Goal: Transaction & Acquisition: Purchase product/service

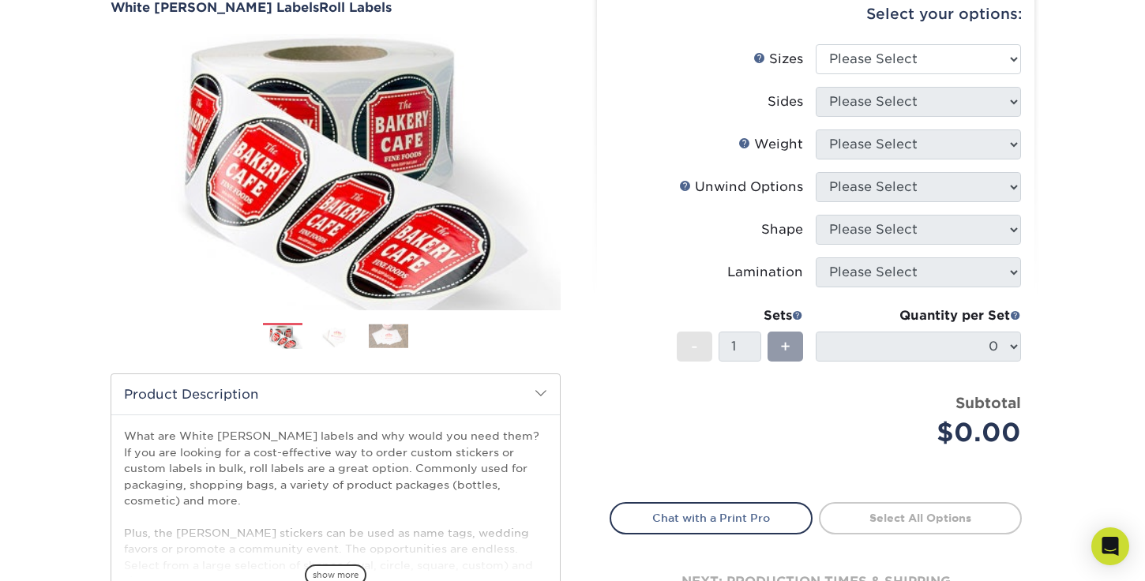
scroll to position [77, 0]
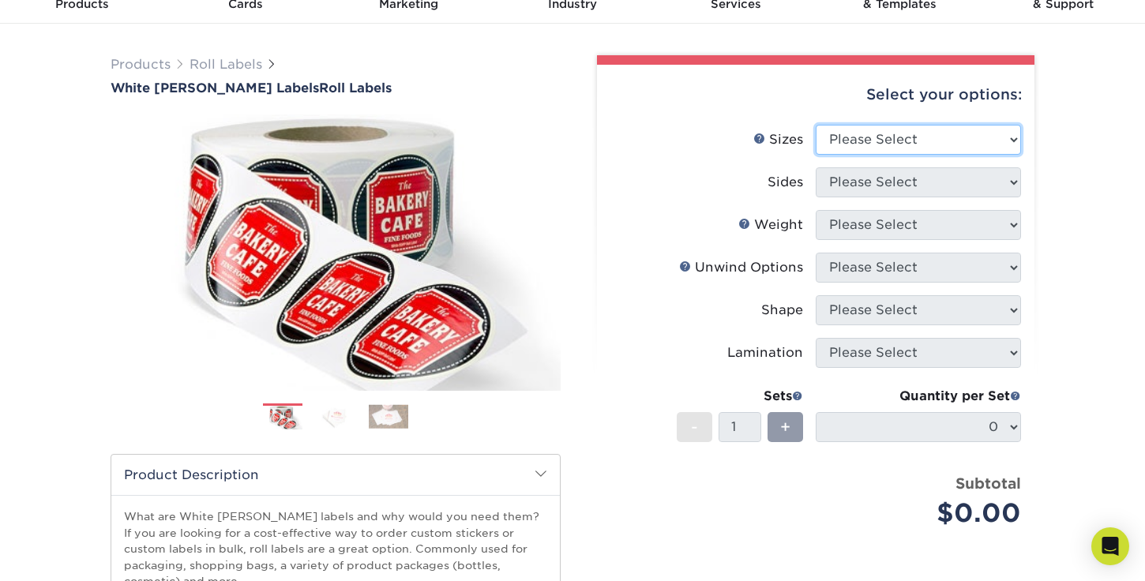
click at [970, 137] on select "Please Select 1" x 1" 1" x 2" 1" x 2.5" 1" x 3" 1.5" x 1.5" 1.5" x 2.5" 1.5" x …" at bounding box center [918, 140] width 205 height 30
select select "3.00x5.00"
click at [816, 125] on select "Please Select 1" x 1" 1" x 2" 1" x 2.5" 1" x 3" 1.5" x 1.5" 1.5" x 2.5" 1.5" x …" at bounding box center [918, 140] width 205 height 30
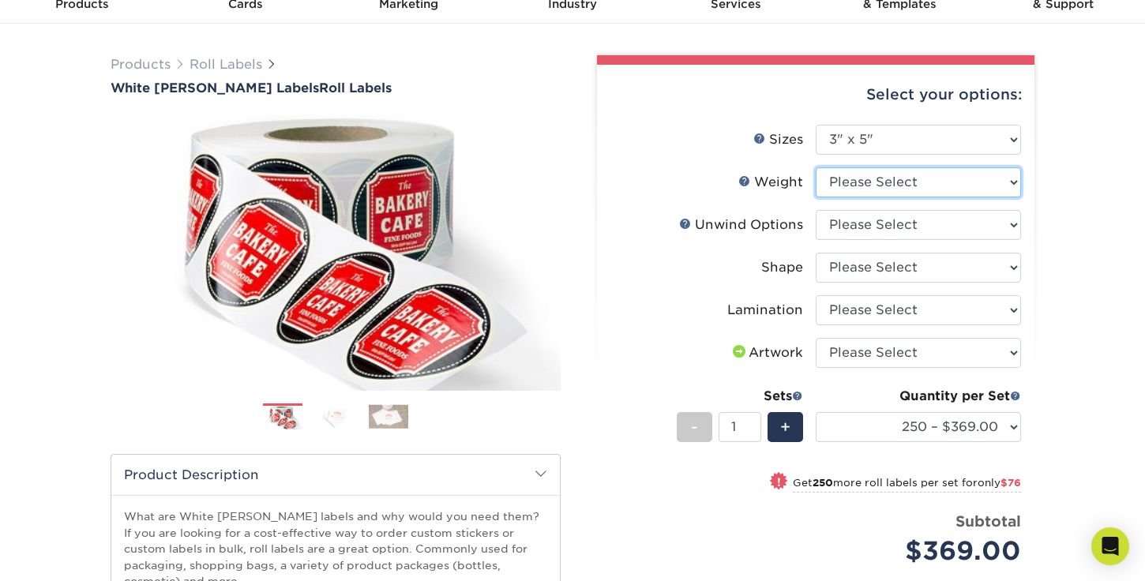
click at [953, 183] on select "Please Select WHBOPP" at bounding box center [918, 182] width 205 height 30
select select "WHBOPP"
click at [816, 167] on select "Please Select WHBOPP" at bounding box center [918, 182] width 205 height 30
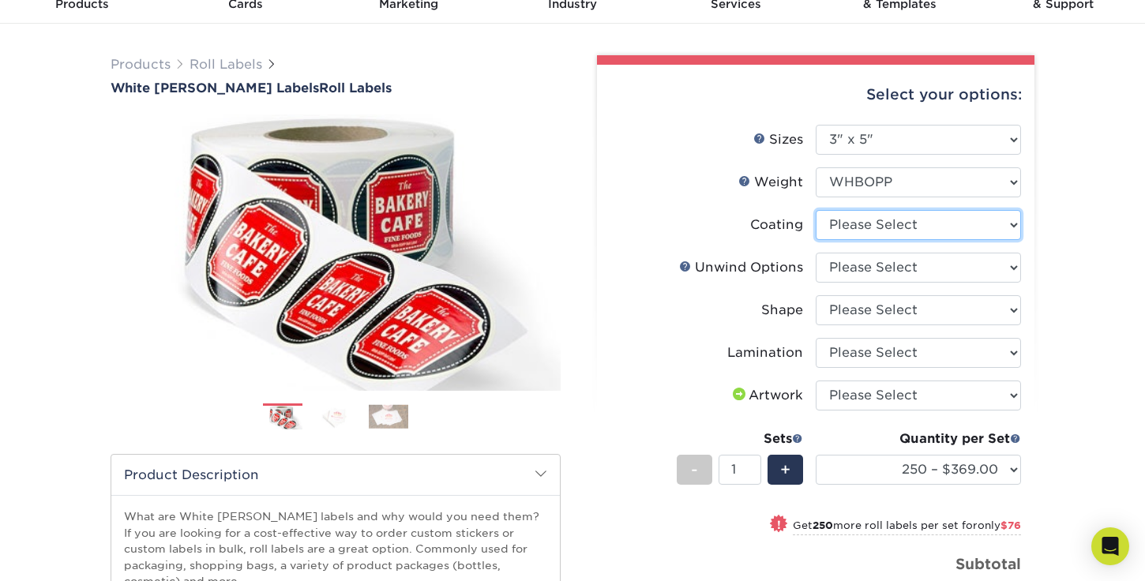
click at [952, 236] on select at bounding box center [918, 225] width 205 height 30
select select "3e7618de-abca-4bda-9f97-8b9129e913d8"
click at [816, 210] on select at bounding box center [918, 225] width 205 height 30
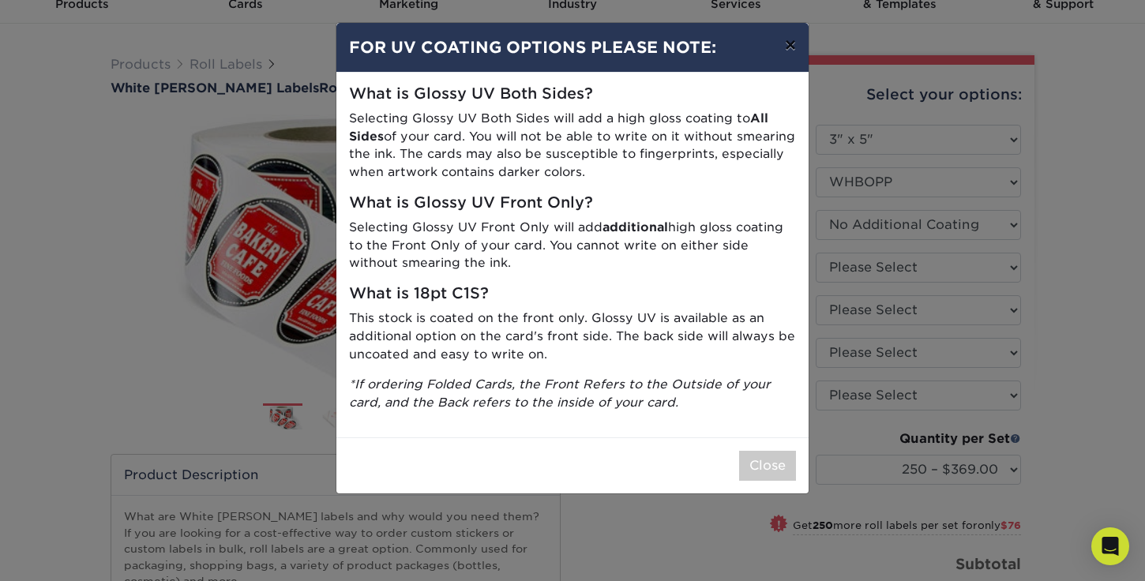
click at [791, 47] on button "×" at bounding box center [791, 45] width 36 height 44
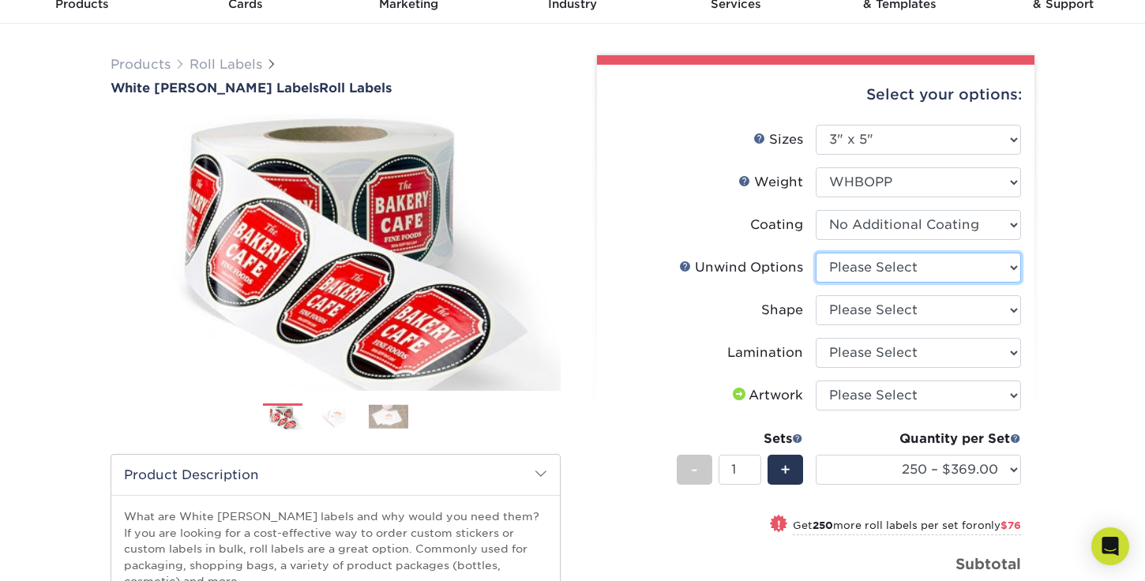
click at [917, 265] on select "Please Select Not Important Off Top (Direction #1) Off Bottom (Direction #2) Of…" at bounding box center [918, 268] width 205 height 30
select select "d16c2772-aac7-41d6-a124-047cd7375882"
click at [816, 253] on select "Please Select Not Important Off Top (Direction #1) Off Bottom (Direction #2) Of…" at bounding box center [918, 268] width 205 height 30
click at [926, 307] on select "Please Select Oval Rectangle" at bounding box center [918, 310] width 205 height 30
select select "ee567ae7-d0e9-47ca-830a-b172c097b44f"
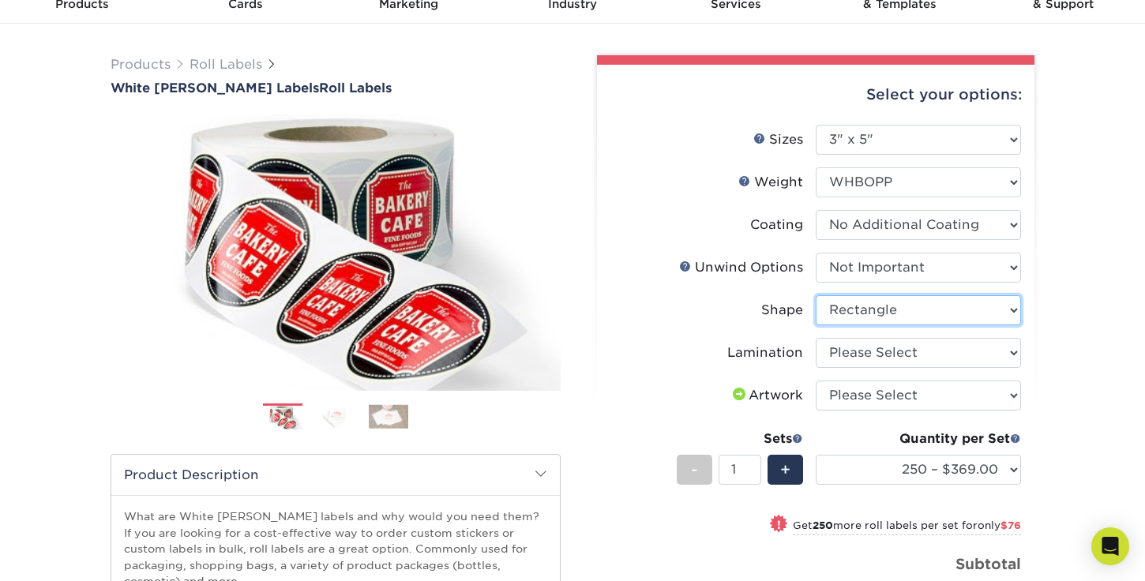
click at [816, 295] on select "Please Select Oval Rectangle" at bounding box center [918, 310] width 205 height 30
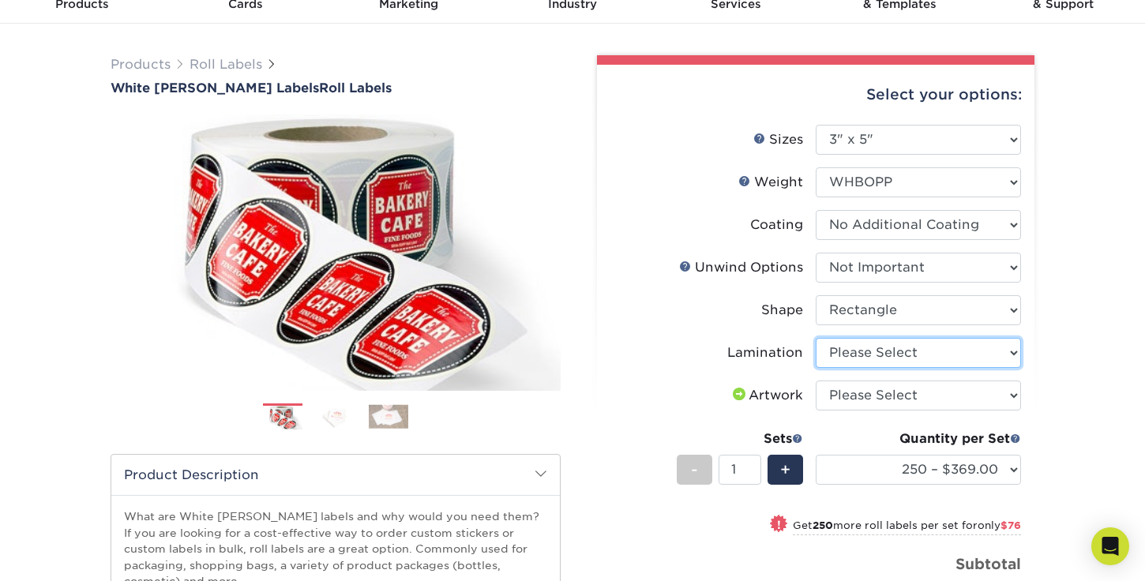
click at [929, 349] on select "Please Select No Lamination Silk" at bounding box center [918, 353] width 205 height 30
select select "ccacb42f-45f7-42d3-bbd3-7c8421cf37f0"
click at [816, 338] on select "Please Select No Lamination Silk" at bounding box center [918, 353] width 205 height 30
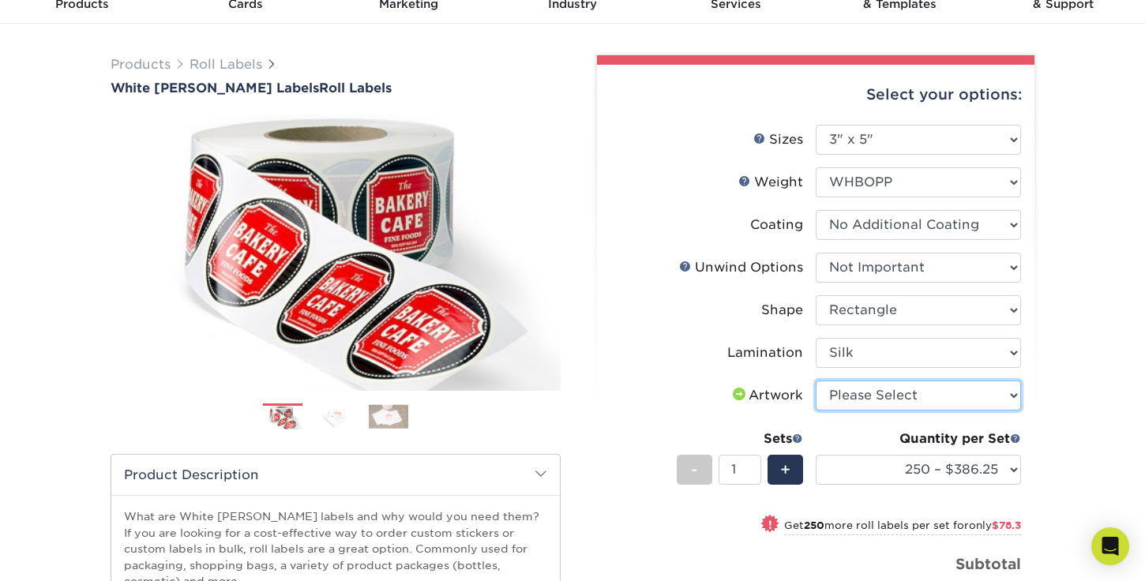
click at [945, 397] on select "Please Select I will upload files I need a design - $50" at bounding box center [918, 396] width 205 height 30
select select "upload"
click at [816, 381] on select "Please Select I will upload files I need a design - $50" at bounding box center [918, 396] width 205 height 30
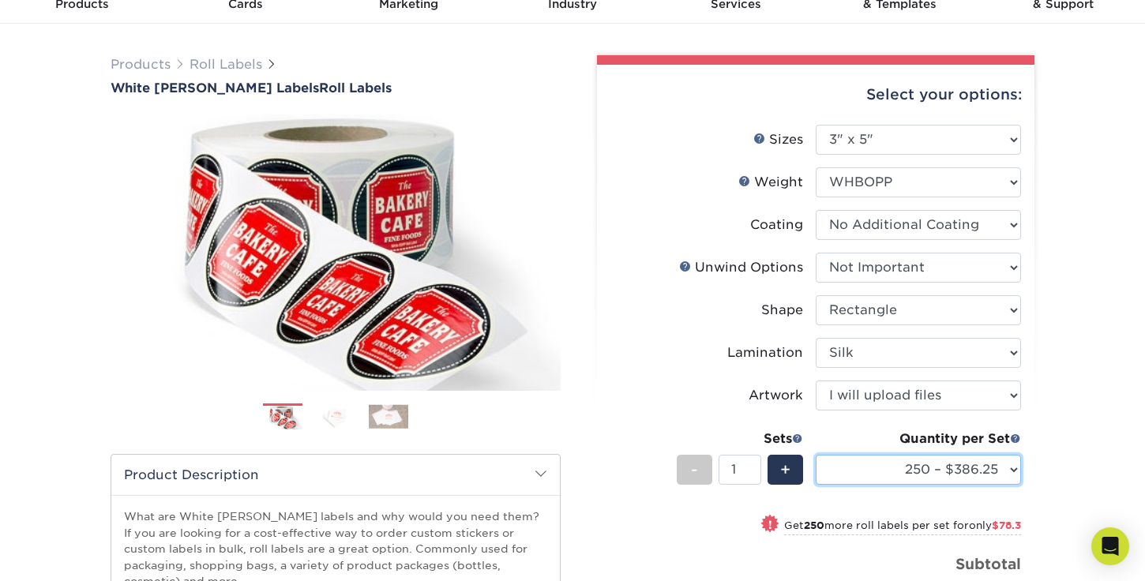
click at [919, 460] on select "250 – $386.25 500 – $464.55 1000 – $534.85 2500 – $708.45 5000 – $896.20 10000 …" at bounding box center [918, 470] width 205 height 30
select select "500 – $464.55"
click at [816, 455] on select "250 – $386.25 500 – $464.55 1000 – $534.85 2500 – $708.45 5000 – $896.20 10000 …" at bounding box center [918, 470] width 205 height 30
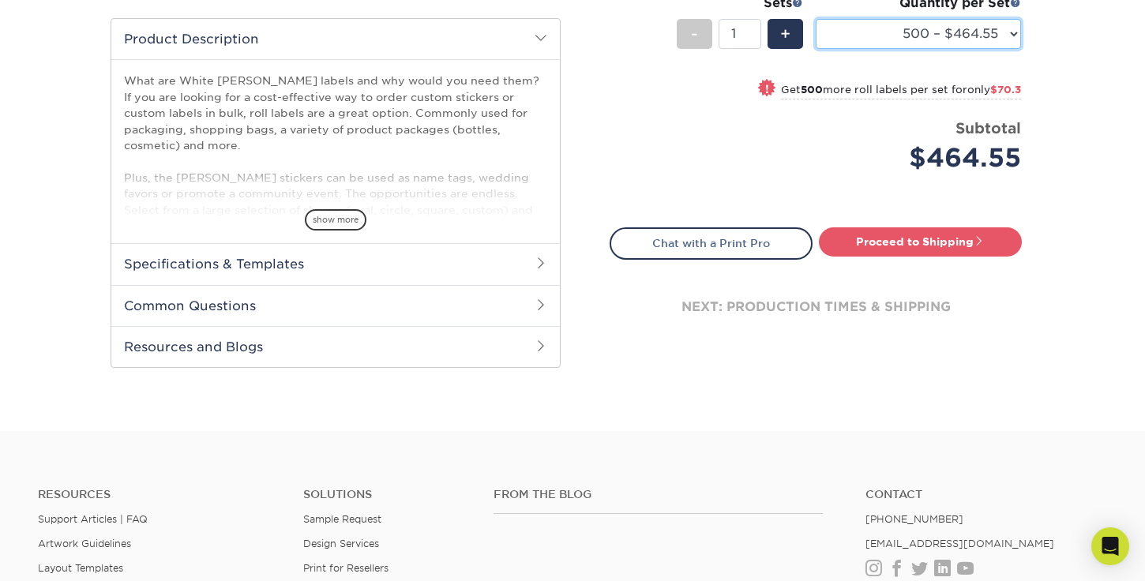
scroll to position [547, 0]
